Goal: Task Accomplishment & Management: Use online tool/utility

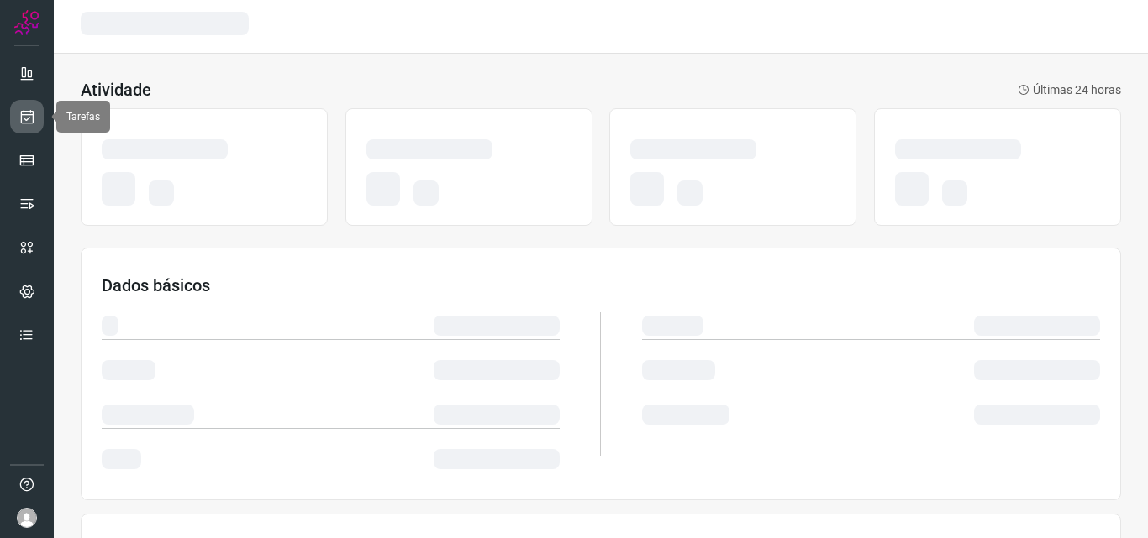
click at [28, 109] on icon at bounding box center [27, 116] width 18 height 17
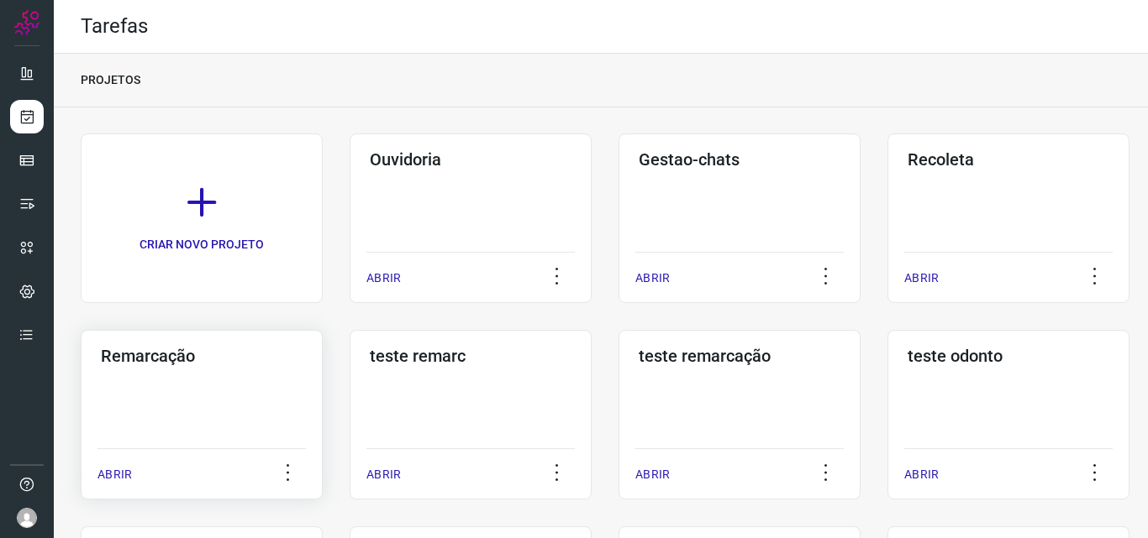
click at [252, 394] on div "Remarcação ABRIR" at bounding box center [202, 415] width 242 height 170
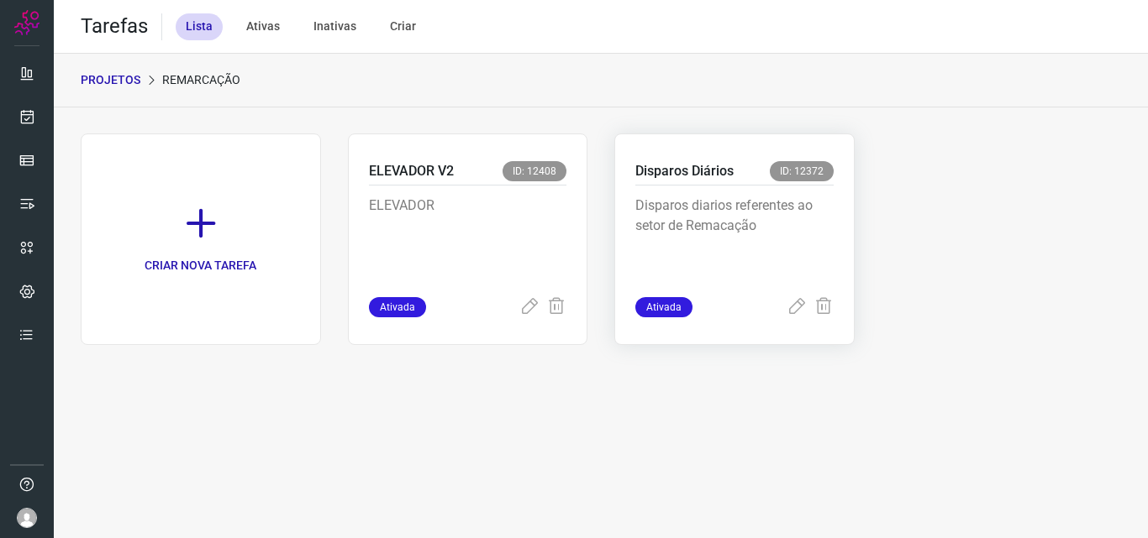
click at [721, 235] on p "Disparos diarios referentes ao setor de Remacação" at bounding box center [734, 238] width 198 height 84
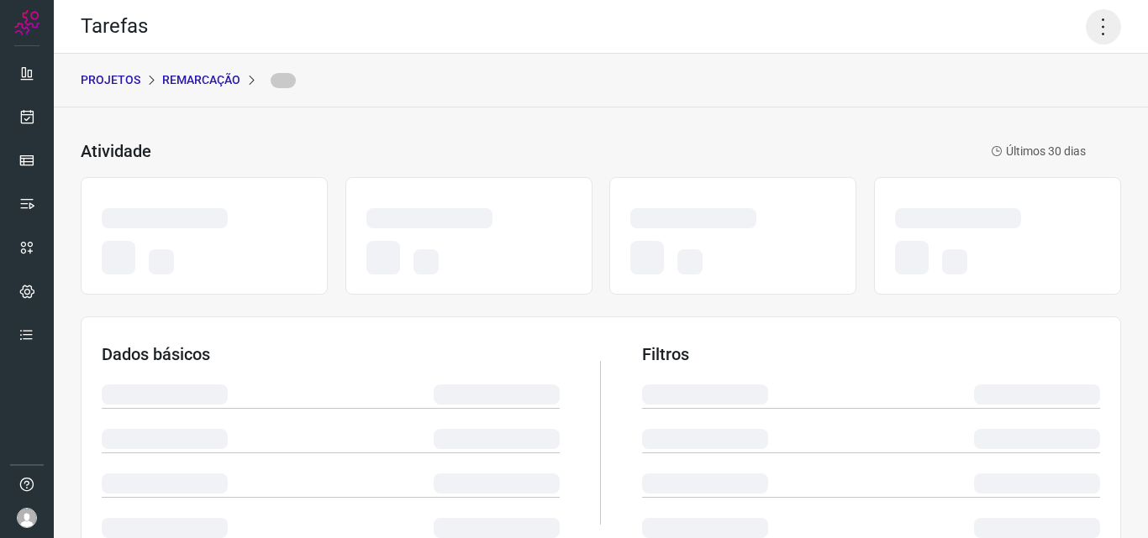
click at [1095, 28] on icon at bounding box center [1102, 26] width 35 height 35
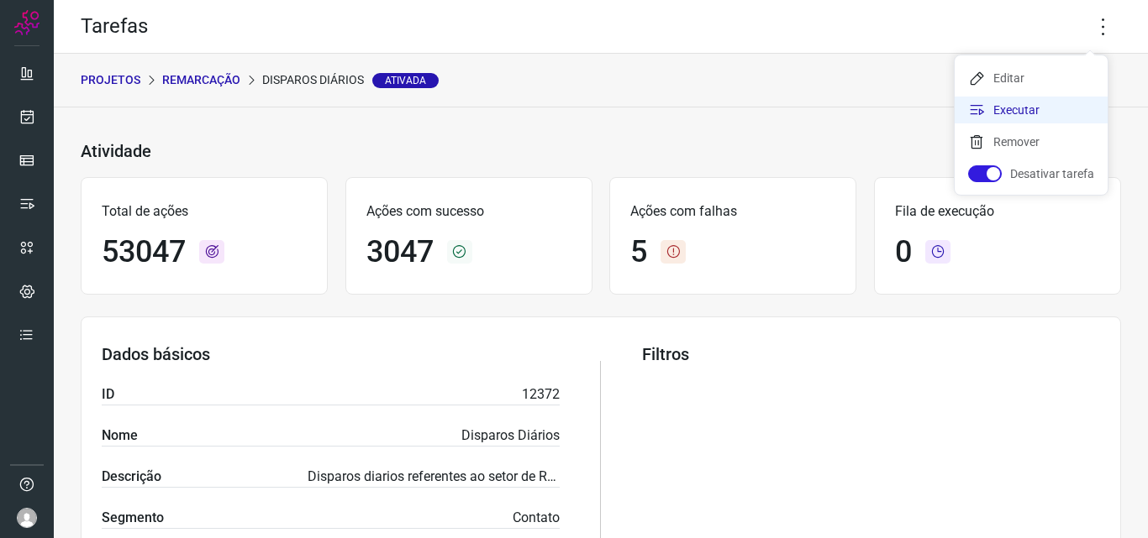
click at [1031, 117] on li "Executar" at bounding box center [1030, 110] width 153 height 27
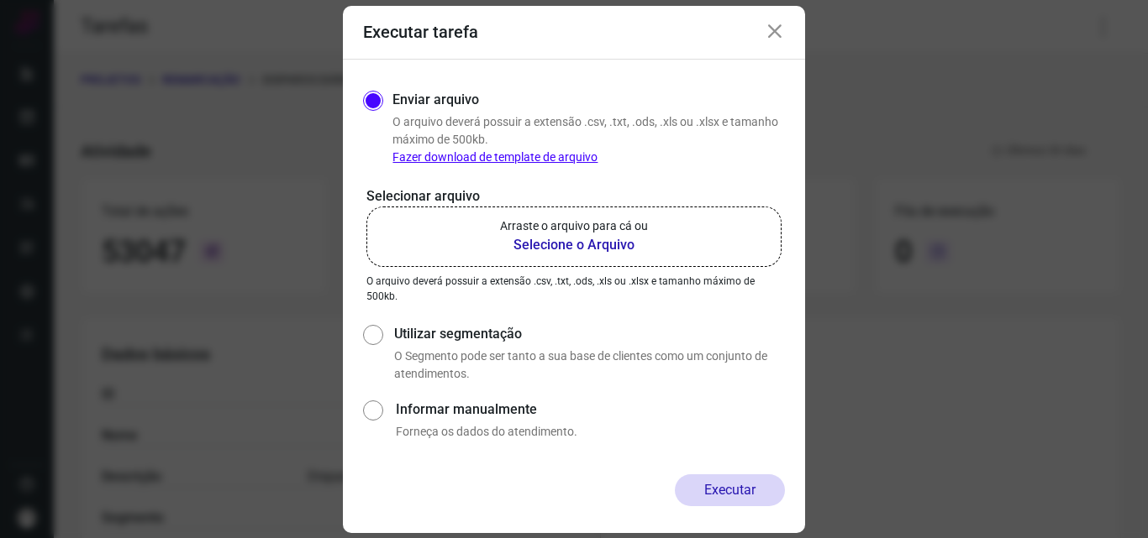
click at [656, 229] on label "Arraste o arquivo para cá ou Selecione o Arquivo" at bounding box center [573, 237] width 415 height 60
click at [0, 0] on input "Arraste o arquivo para cá ou Selecione o Arquivo" at bounding box center [0, 0] width 0 height 0
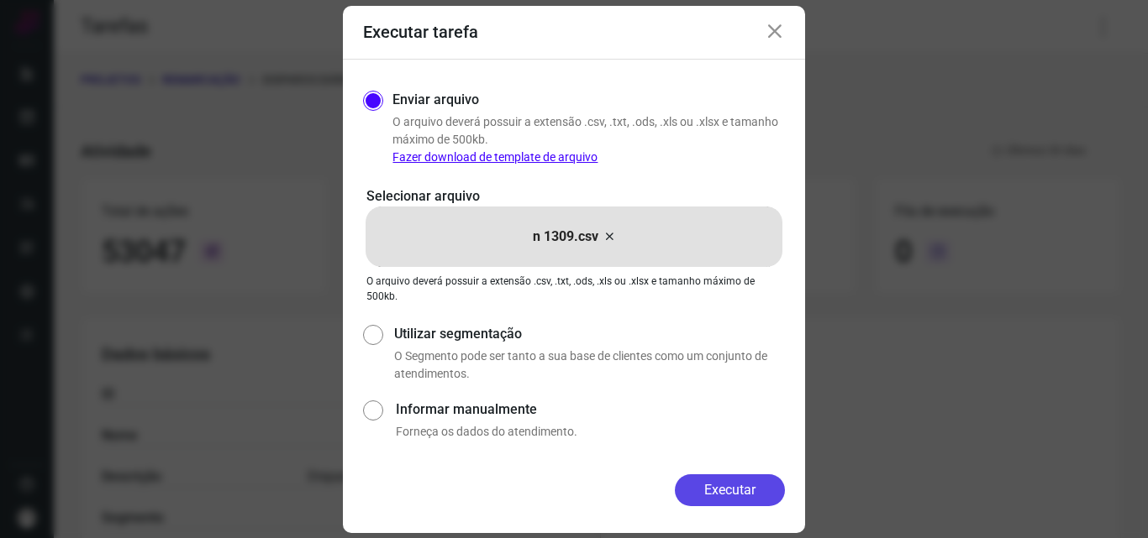
click at [724, 491] on button "Executar" at bounding box center [730, 491] width 110 height 32
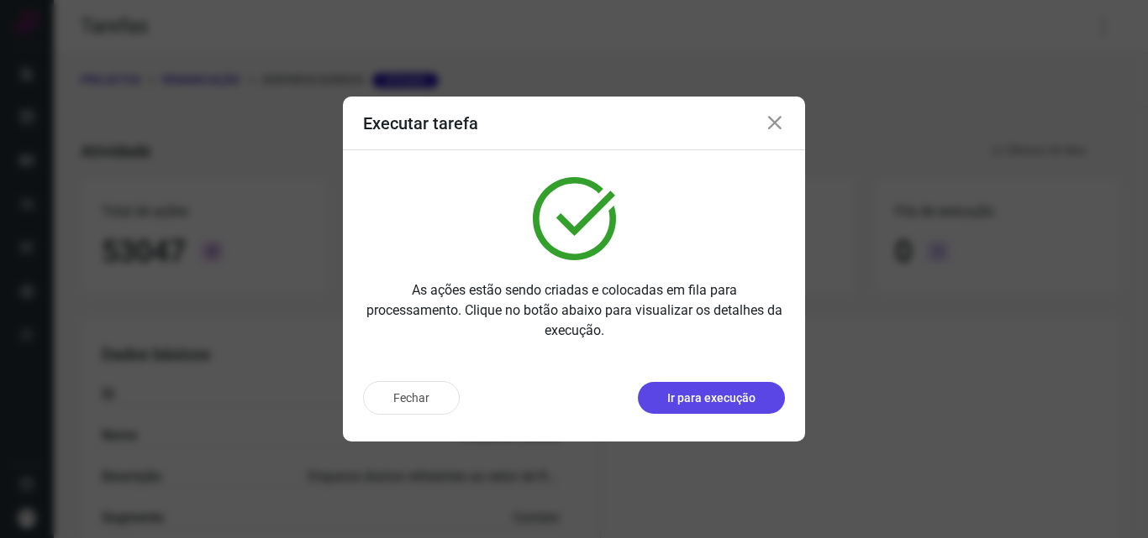
click at [717, 397] on p "Ir para execução" at bounding box center [711, 399] width 88 height 18
